Goal: Transaction & Acquisition: Book appointment/travel/reservation

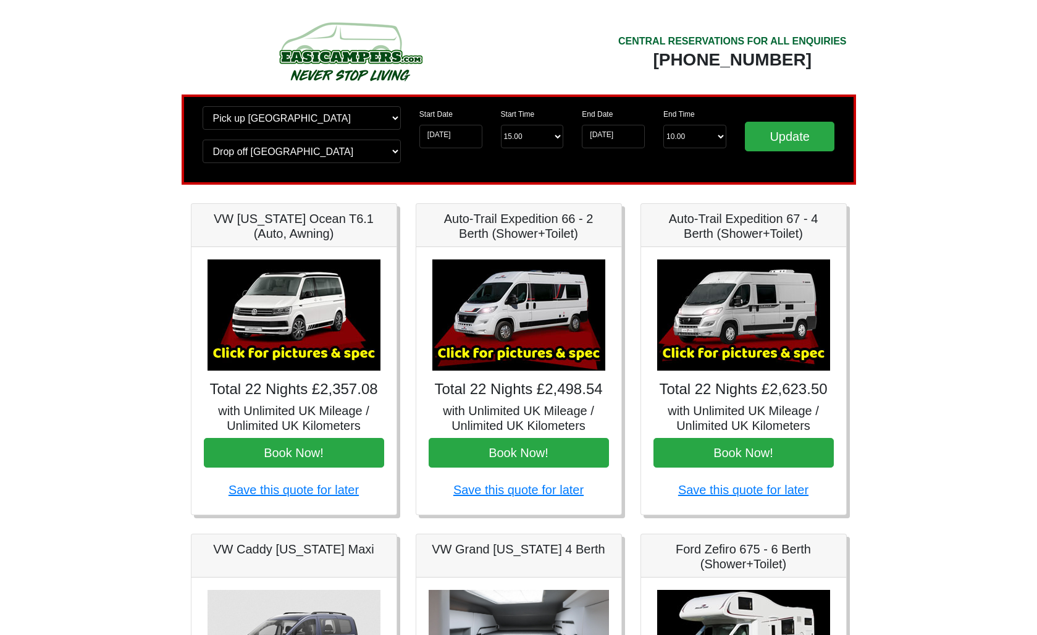
click at [767, 419] on h5 "with Unlimited UK Mileage / Unlimited UK Kilometers" at bounding box center [743, 418] width 180 height 30
click at [755, 346] on img at bounding box center [743, 314] width 173 height 111
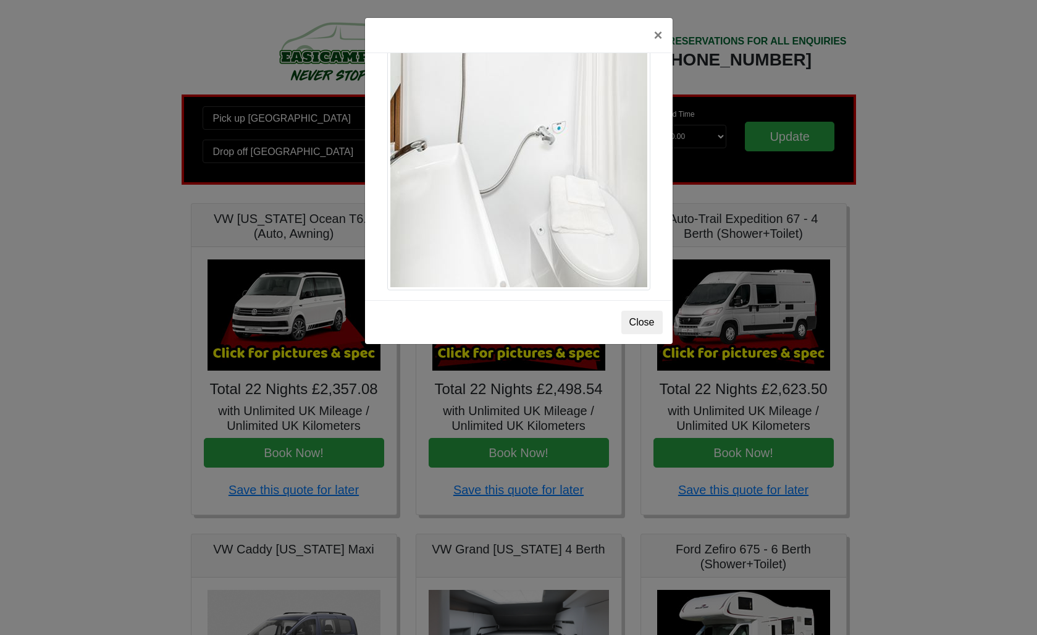
scroll to position [1698, 0]
click at [639, 321] on button "Close" at bounding box center [641, 322] width 41 height 23
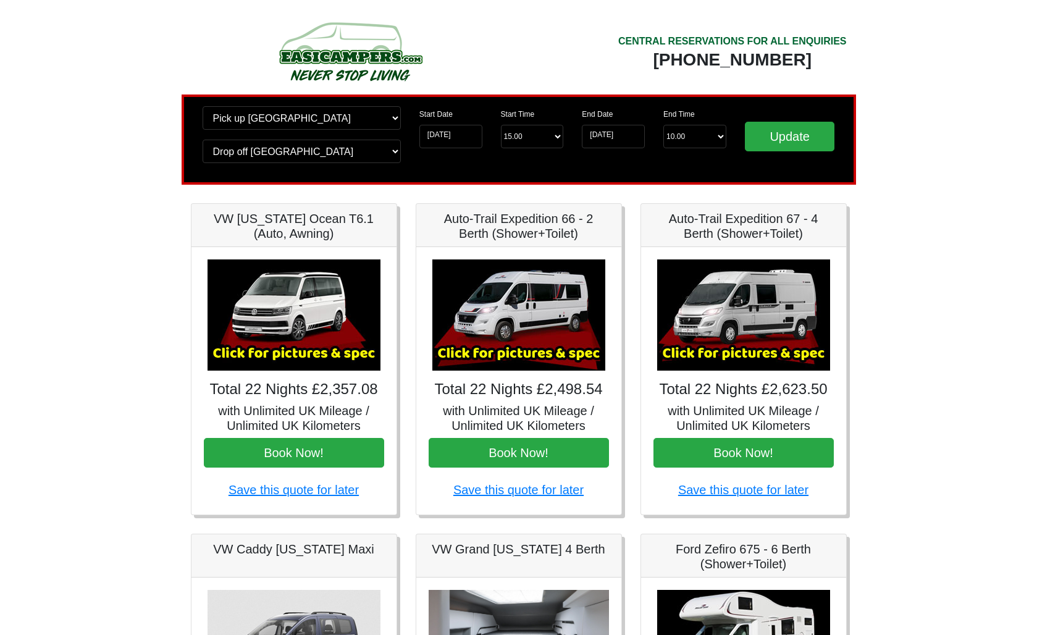
click at [500, 317] on img at bounding box center [518, 314] width 173 height 111
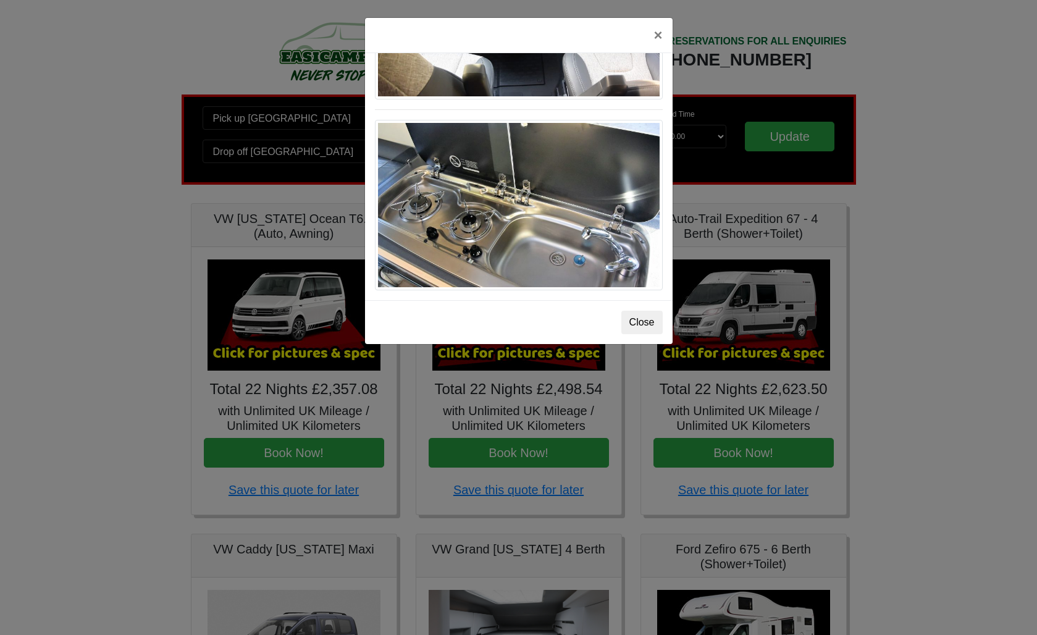
scroll to position [1311, 0]
click at [639, 322] on button "Close" at bounding box center [641, 322] width 41 height 23
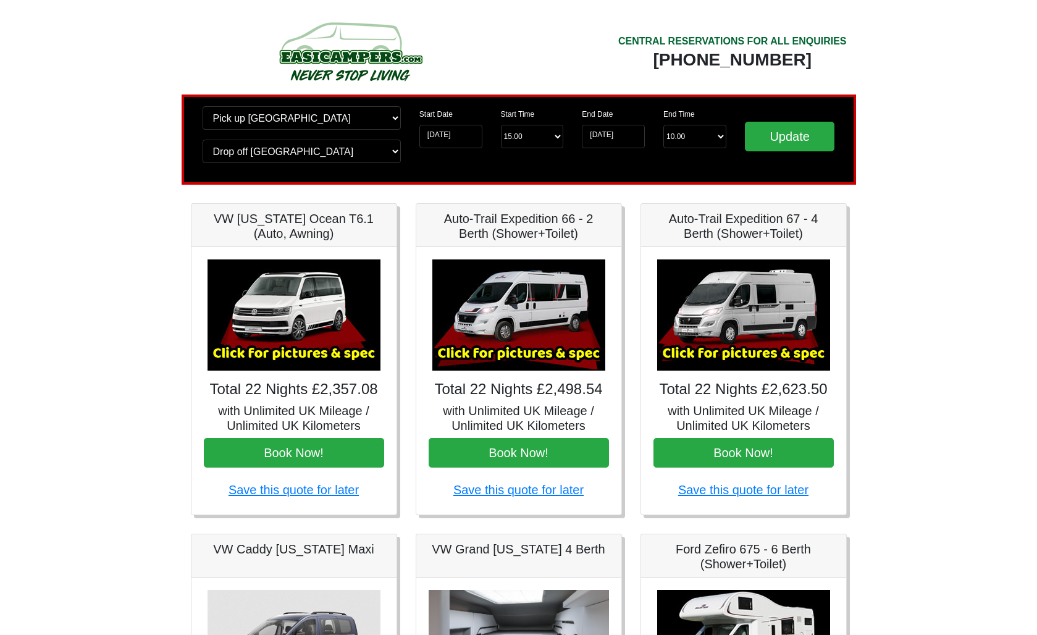
click at [747, 326] on img at bounding box center [743, 314] width 173 height 111
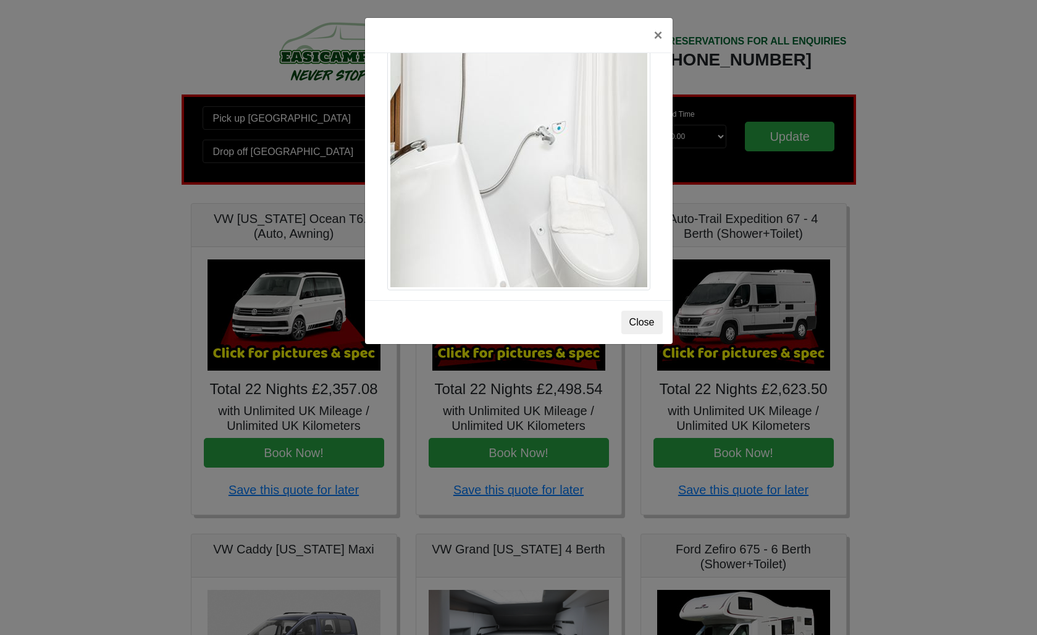
scroll to position [1698, 0]
click at [638, 322] on button "Close" at bounding box center [641, 322] width 41 height 23
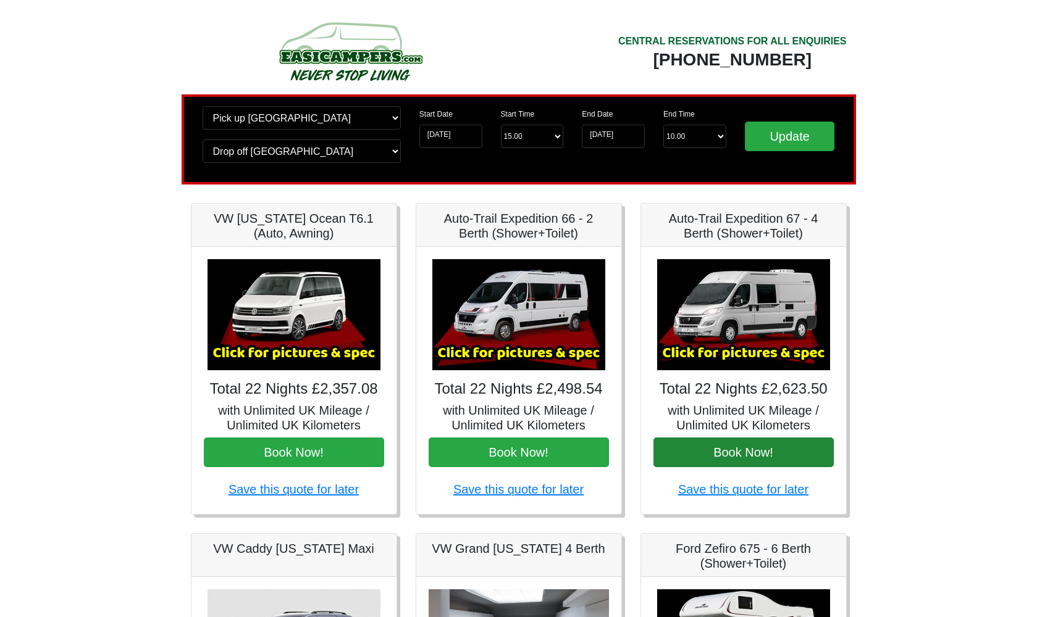
click at [737, 453] on button "Book Now!" at bounding box center [743, 453] width 180 height 30
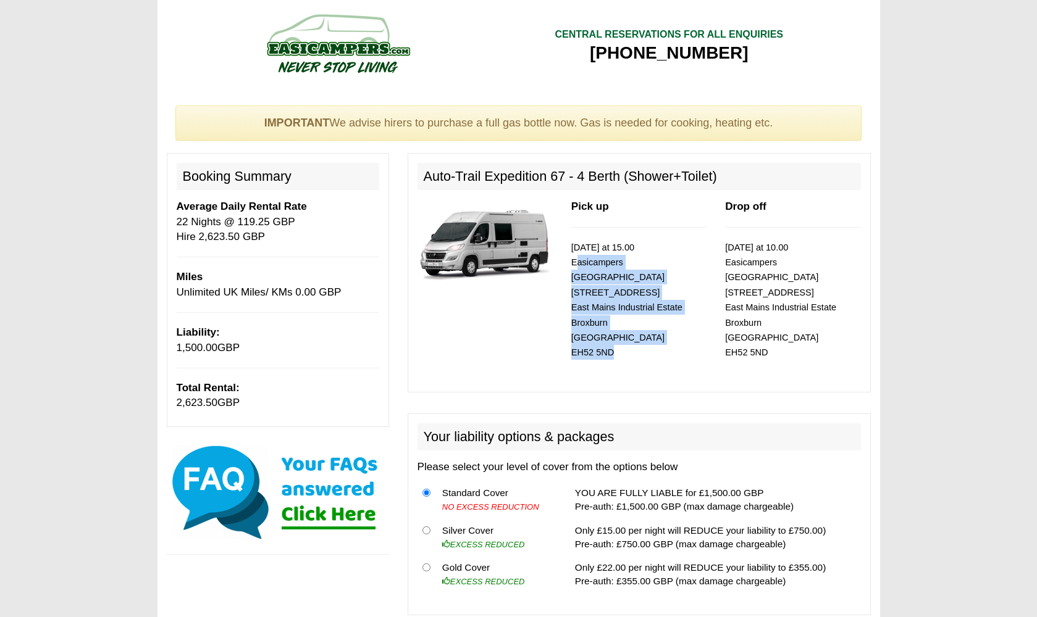
drag, startPoint x: 571, startPoint y: 261, endPoint x: 612, endPoint y: 334, distance: 84.3
click at [612, 334] on p "05/09/2025 at 15.00 Easicampers Edinburgh 1 Drovers Road East Mains Industrial …" at bounding box center [638, 300] width 135 height 120
copy small "Easicampers Edinburgh 1 Drovers Road East Mains Industrial Estate Broxburn Edin…"
